Goal: Task Accomplishment & Management: Manage account settings

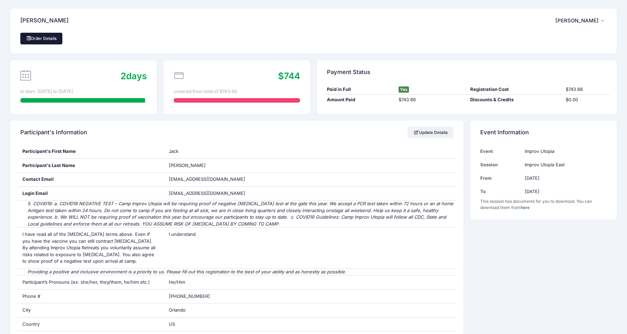
click at [43, 40] on link "Order Details" at bounding box center [41, 39] width 42 height 12
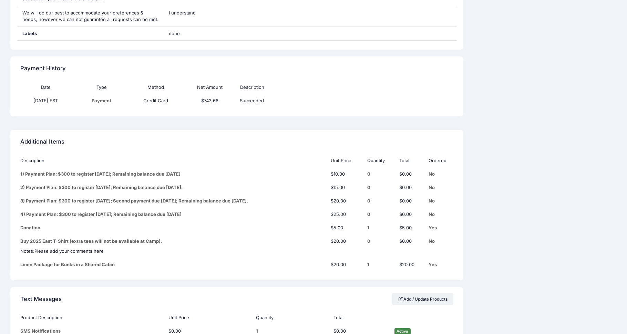
scroll to position [750, 0]
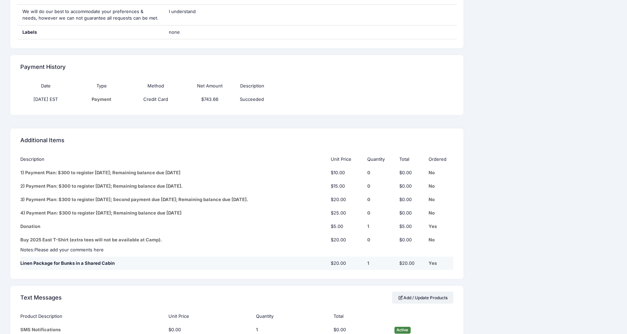
click at [87, 257] on td "Linen Package for Bunks in a Shared Cabin" at bounding box center [173, 263] width 307 height 13
click at [297, 257] on td "Linen Package for Bunks in a Shared Cabin" at bounding box center [173, 263] width 307 height 13
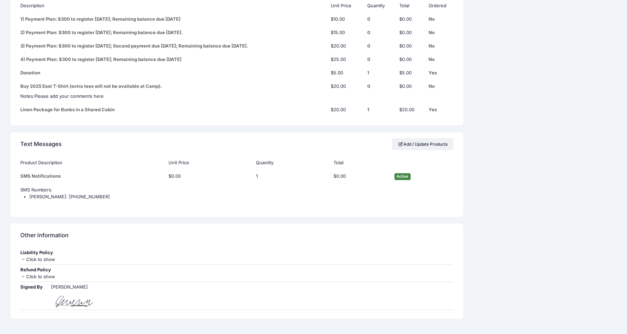
scroll to position [903, 0]
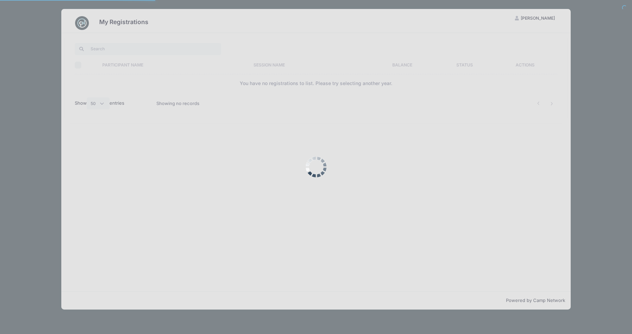
select select "50"
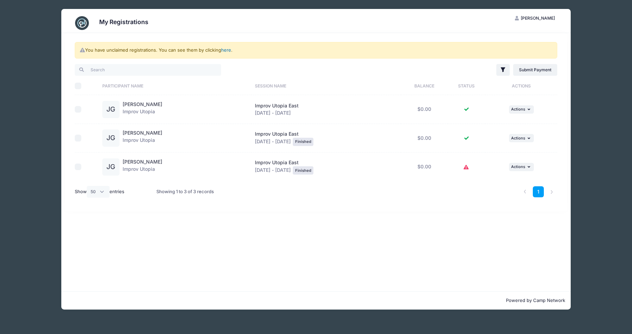
click at [226, 50] on link "here" at bounding box center [226, 50] width 10 height 6
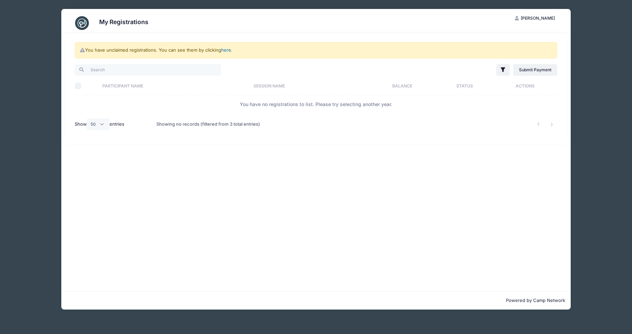
click at [226, 50] on link "here" at bounding box center [226, 50] width 10 height 6
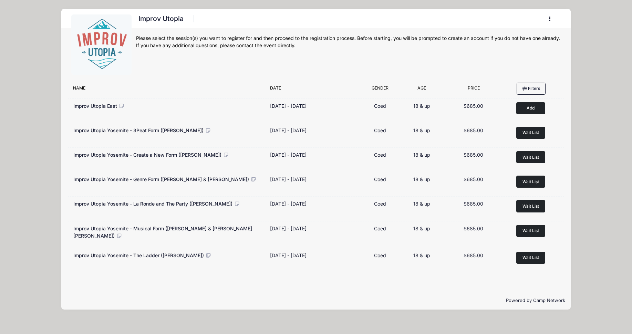
click at [551, 19] on icon "button" at bounding box center [552, 19] width 6 height 0
click at [507, 38] on link "My Account" at bounding box center [518, 35] width 80 height 13
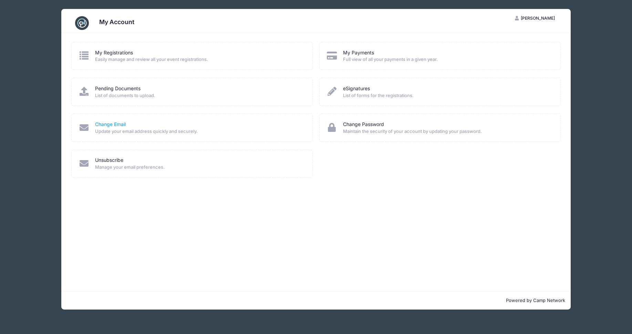
click at [115, 123] on link "Change Email" at bounding box center [110, 124] width 31 height 7
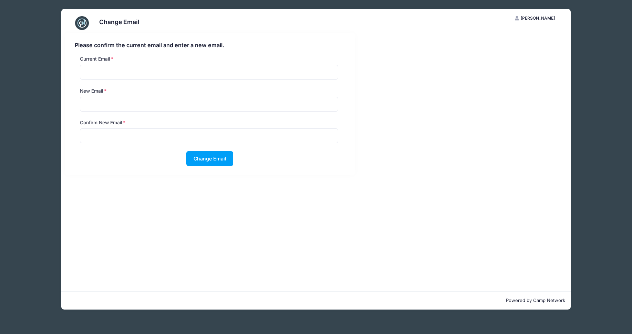
click at [583, 27] on div "Change Email JG Jack Graham My Account Logout Please confirm the current email …" at bounding box center [316, 159] width 612 height 319
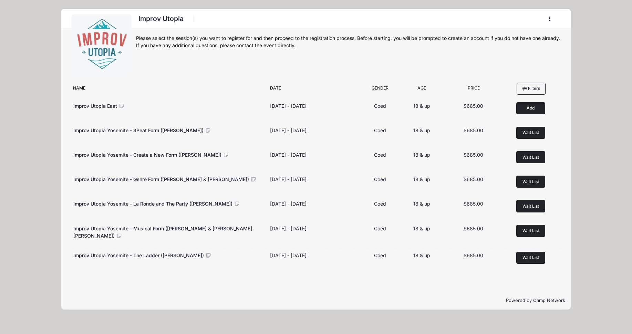
click at [552, 18] on button "button" at bounding box center [551, 19] width 19 height 12
click at [495, 53] on link "Logout" at bounding box center [518, 53] width 80 height 13
